Goal: Task Accomplishment & Management: Use online tool/utility

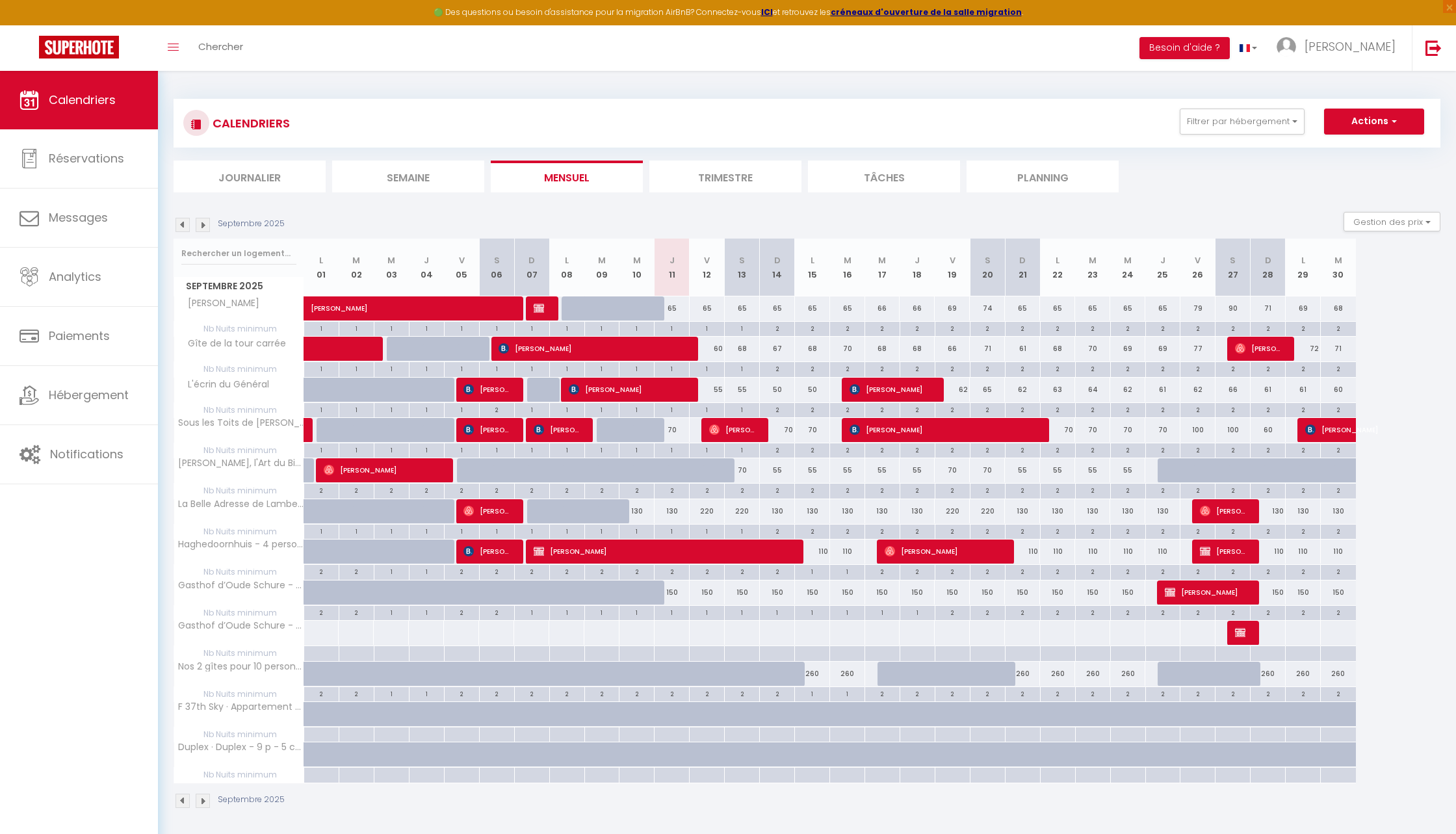
select select "2025"
click at [1364, 117] on button "Actions" at bounding box center [1374, 121] width 100 height 26
click at [1338, 173] on link "Exporter les réservations" at bounding box center [1360, 171] width 113 height 20
type input "[EMAIL_ADDRESS][DOMAIN_NAME]"
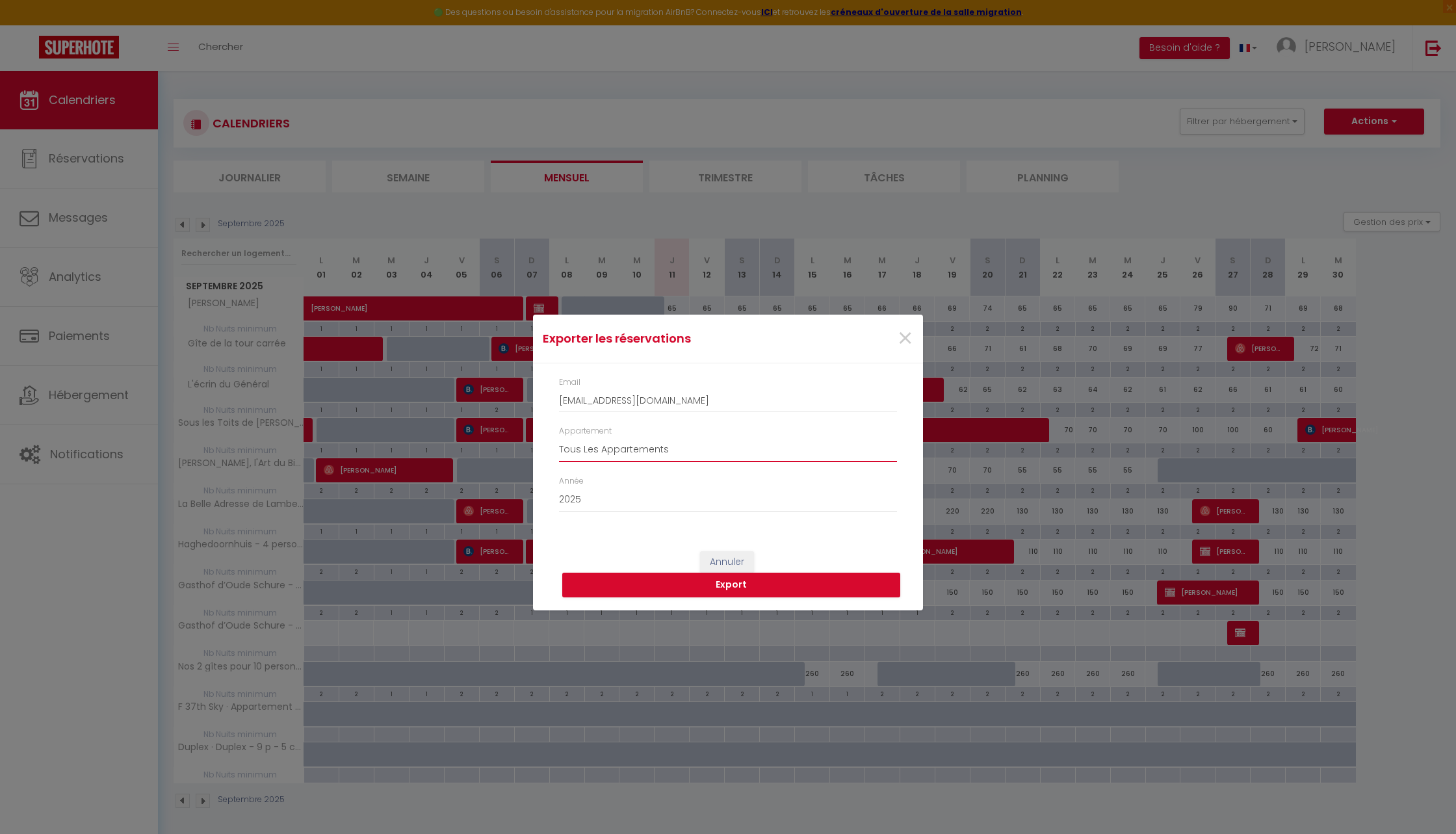
click at [603, 448] on select "Tous Les Appartements Gîte de la tour carrée Sous les Toits de Wambrechies Chez…" at bounding box center [728, 450] width 338 height 24
click at [1290, 178] on div "Exporter les réservations × Email [EMAIL_ADDRESS][DOMAIN_NAME] Appartement Tous…" at bounding box center [728, 417] width 1456 height 834
click at [920, 337] on div "×" at bounding box center [857, 338] width 129 height 28
click at [908, 337] on span "×" at bounding box center [905, 338] width 17 height 39
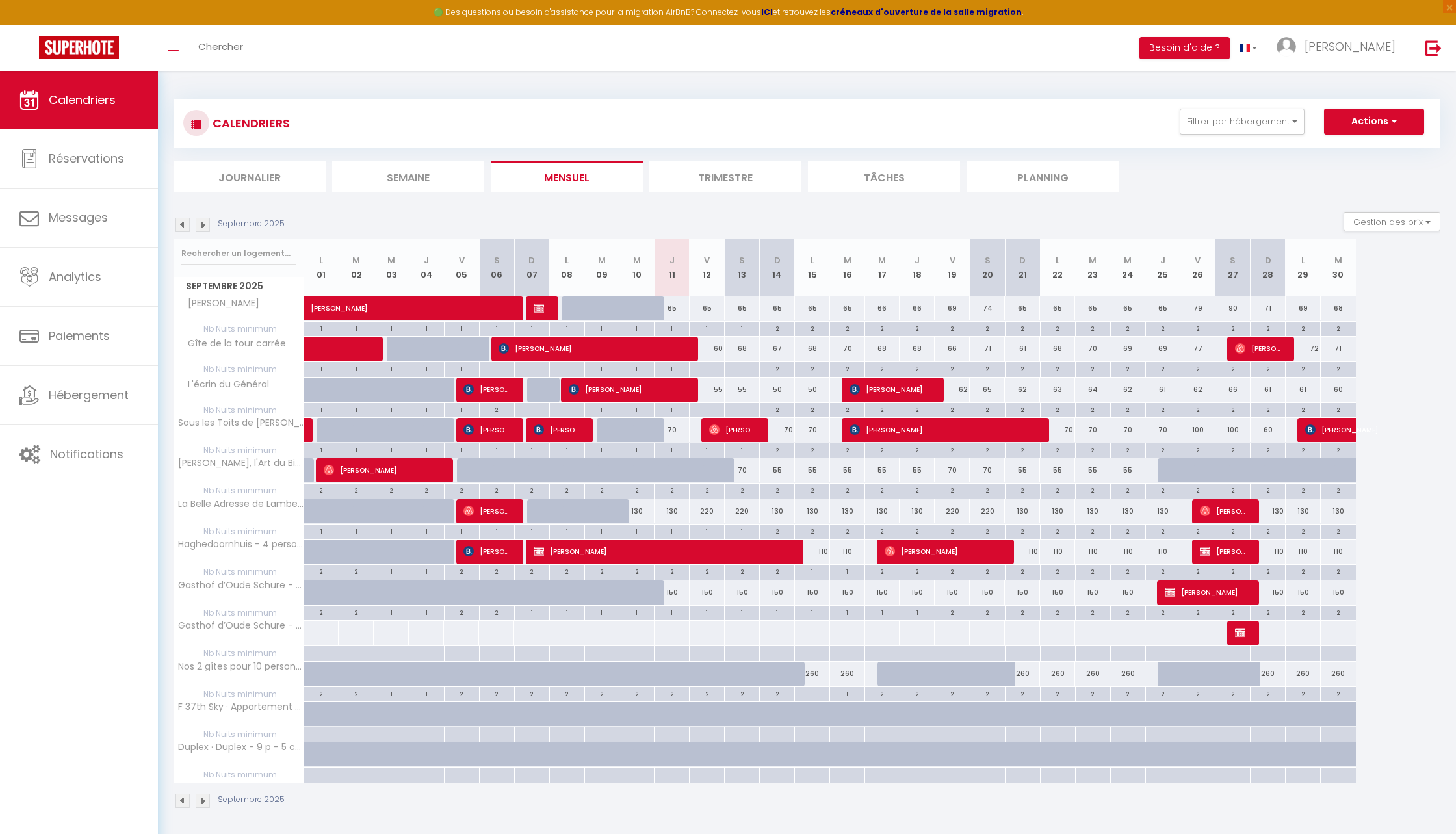
click at [203, 225] on img at bounding box center [203, 225] width 15 height 15
